Goal: Check status: Check status

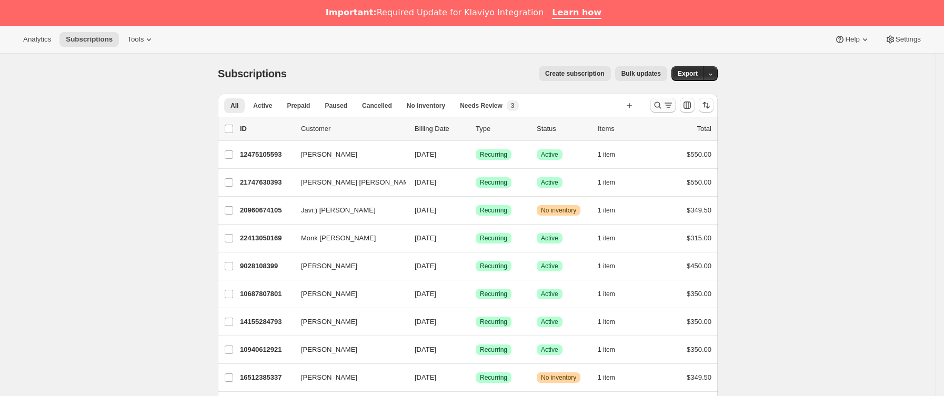
click at [669, 106] on icon "Buscar y filtrar resultados" at bounding box center [668, 105] width 11 height 11
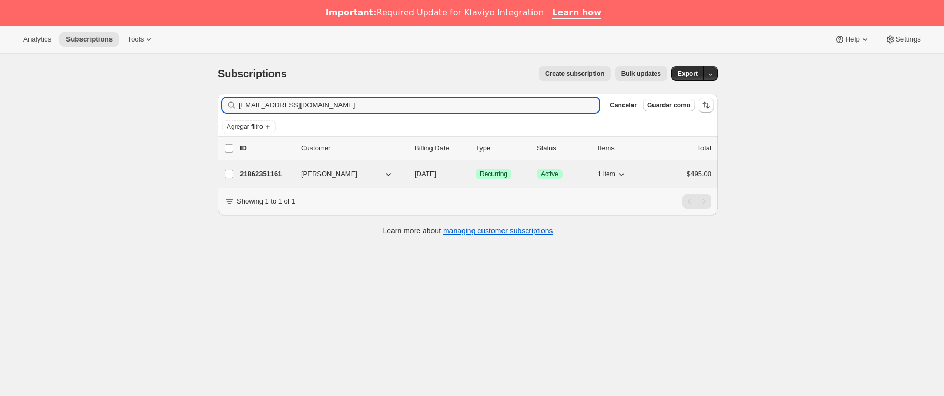
type input "[EMAIL_ADDRESS][DOMAIN_NAME]"
click at [293, 171] on p "21862351161" at bounding box center [266, 174] width 53 height 11
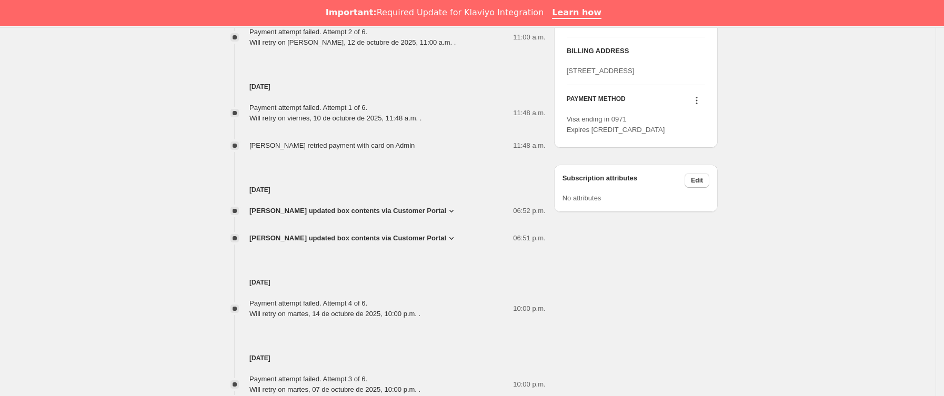
scroll to position [639, 0]
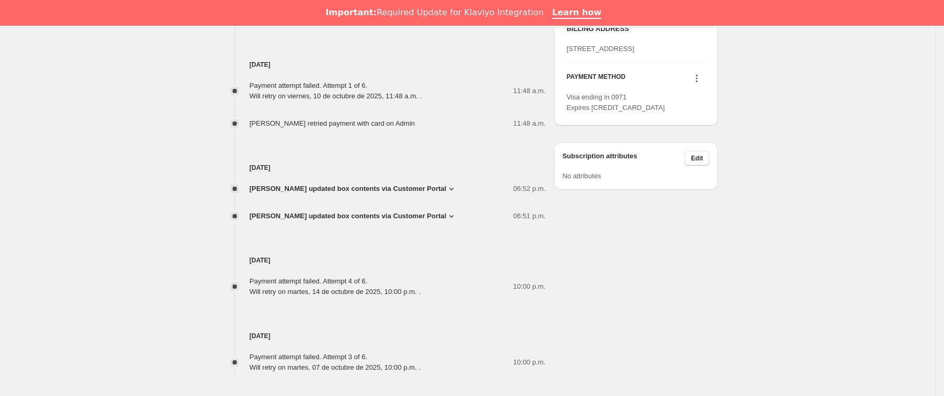
click at [698, 82] on icon at bounding box center [697, 82] width 2 height 2
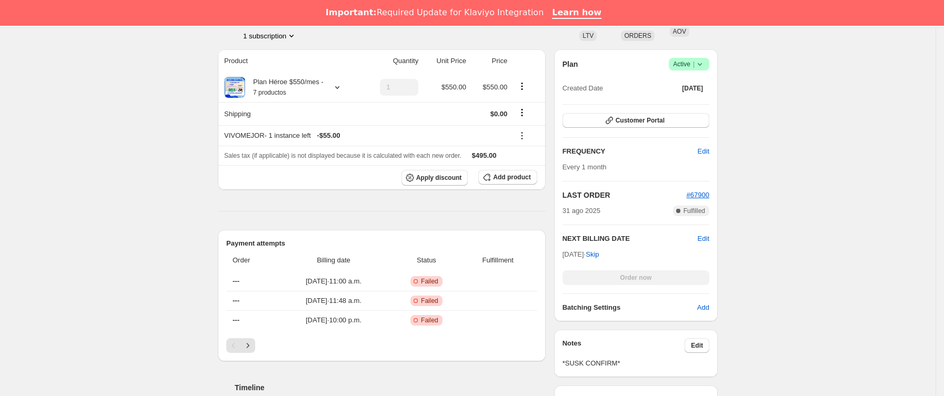
scroll to position [237, 0]
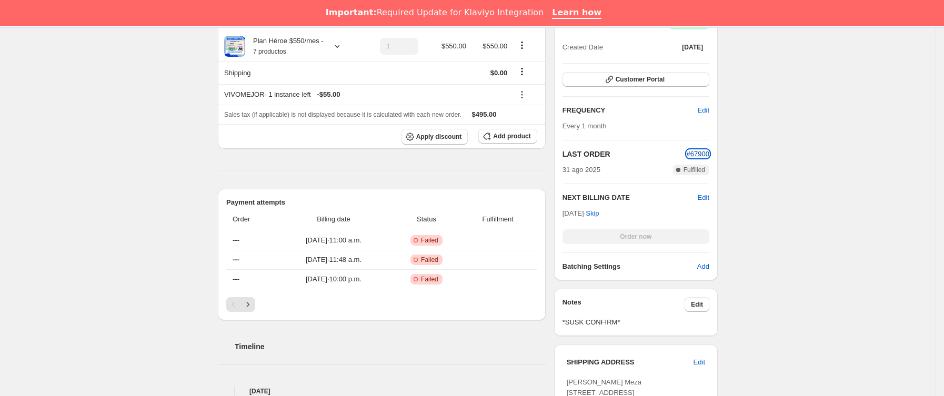
click at [694, 153] on span "#67900" at bounding box center [698, 154] width 23 height 8
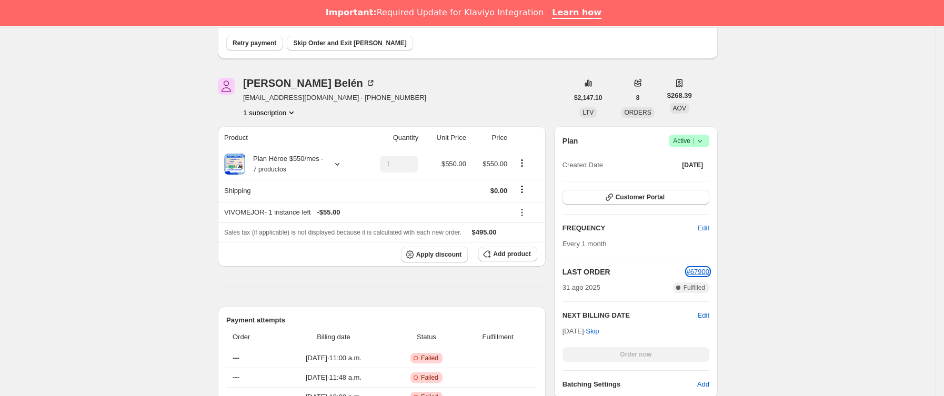
scroll to position [0, 0]
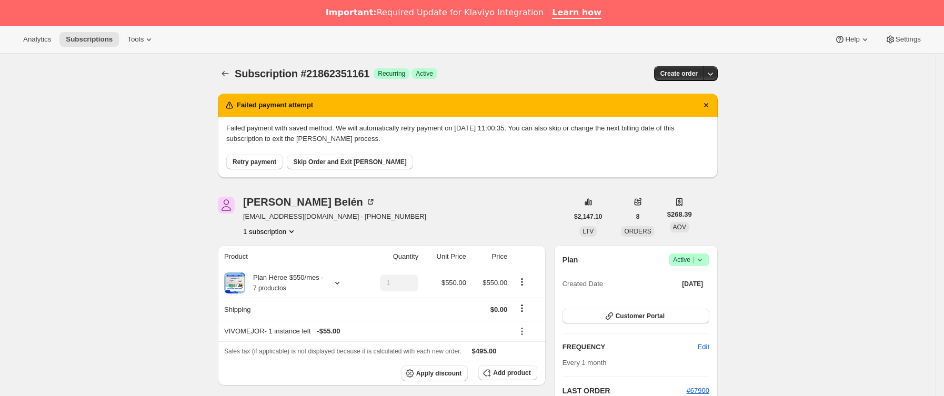
click at [238, 69] on span "Subscription #21862351161" at bounding box center [302, 74] width 135 height 12
click at [231, 69] on icon "Subscriptions" at bounding box center [225, 73] width 11 height 11
